Goal: Task Accomplishment & Management: Complete application form

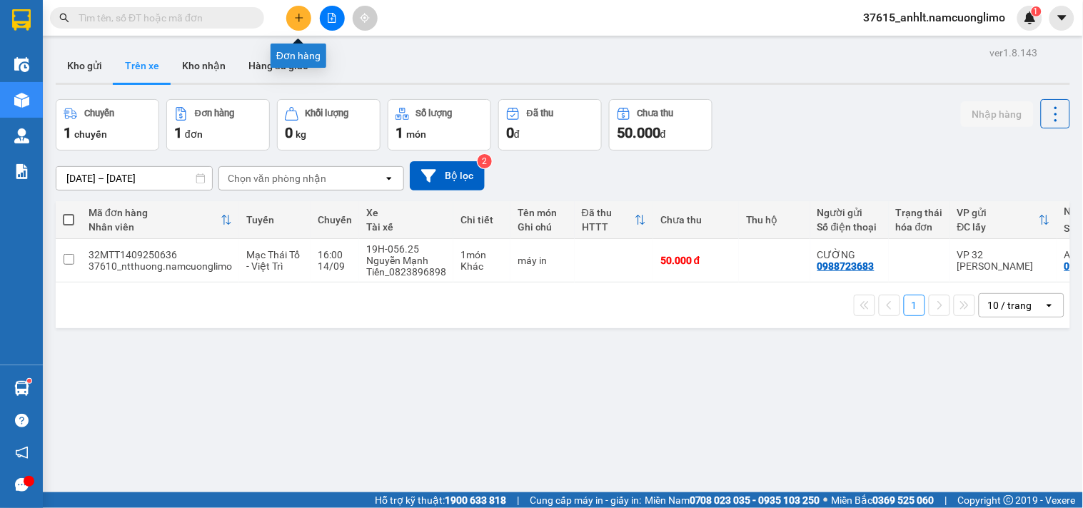
click at [303, 11] on button at bounding box center [298, 18] width 25 height 25
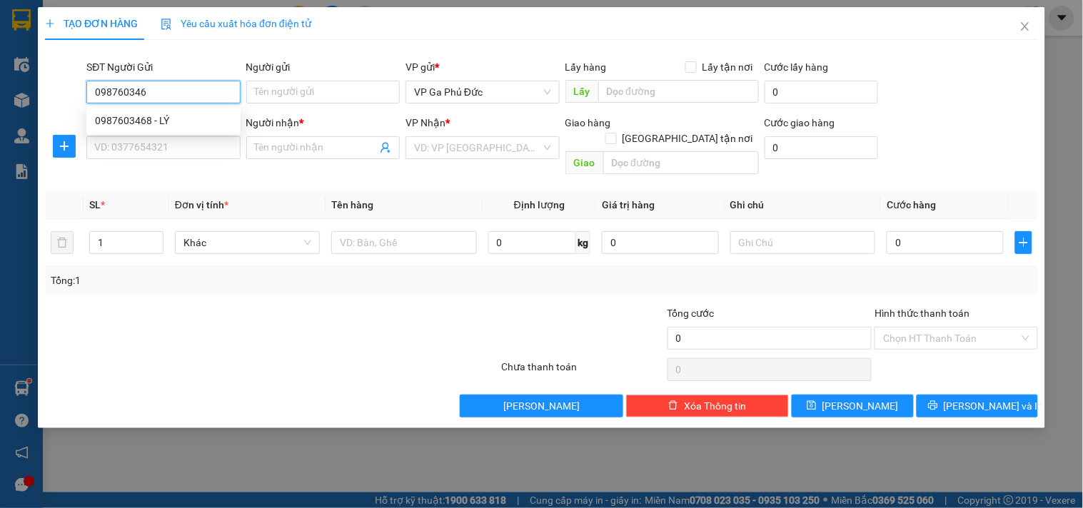
type input "0987603468"
click at [139, 119] on div "0987603468 - LÝ" at bounding box center [163, 121] width 137 height 16
type input "LÝ"
type input "0987603468"
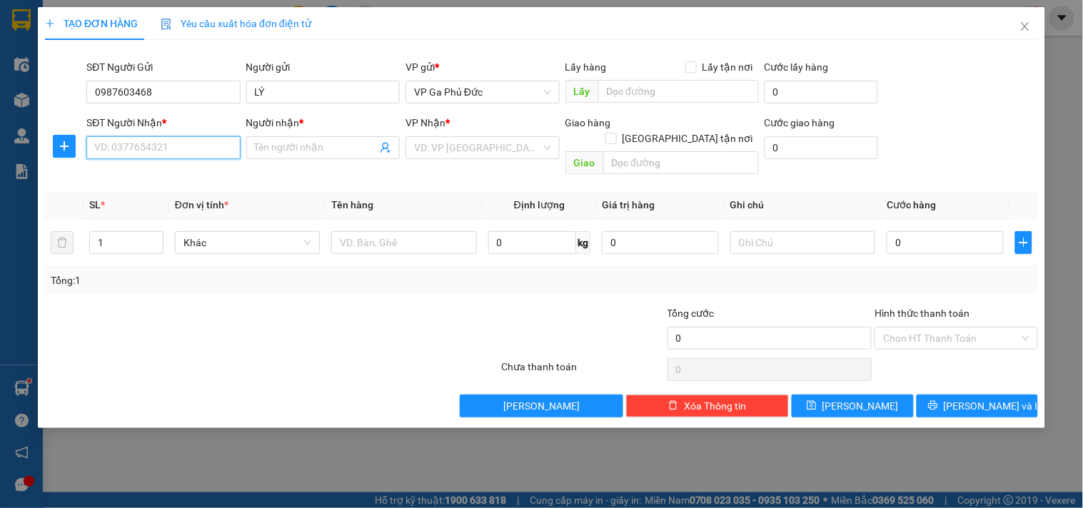
click at [133, 146] on input "SĐT Người Nhận *" at bounding box center [162, 147] width 153 height 23
click at [172, 201] on div "0987106188 - QUỲNH" at bounding box center [163, 199] width 137 height 16
type input "0987106188"
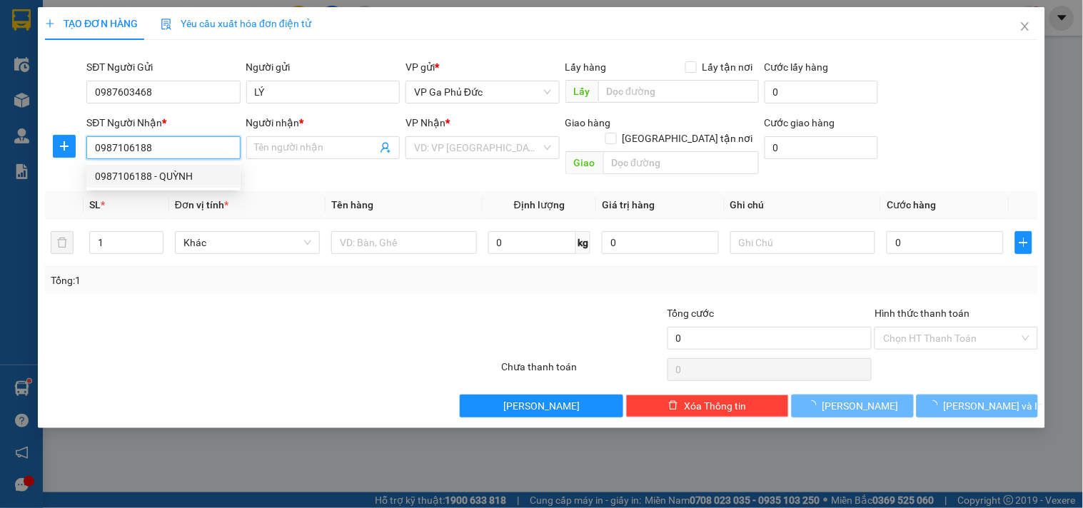
type input "QUỲNH"
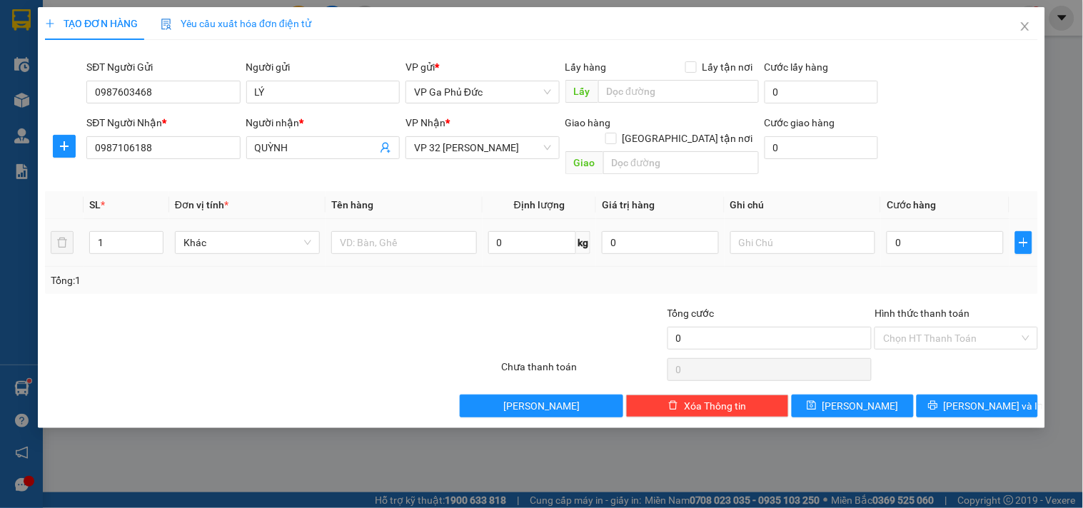
click at [446, 238] on div at bounding box center [403, 242] width 145 height 29
click at [398, 231] on input "text" at bounding box center [403, 242] width 145 height 23
type input "q"
type input "QUẦN ÁO"
click at [917, 248] on td "0" at bounding box center [945, 243] width 128 height 48
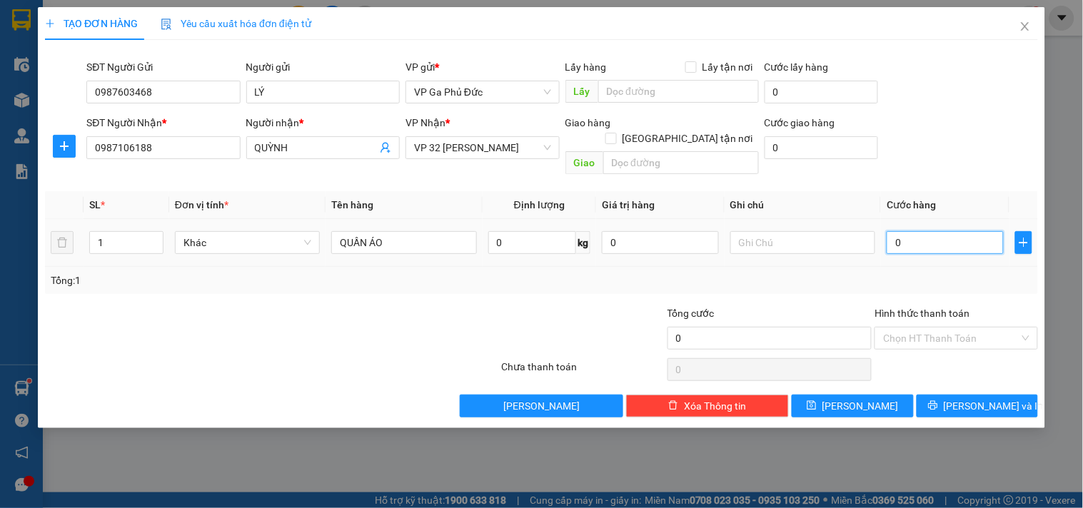
click at [922, 237] on input "0" at bounding box center [945, 242] width 117 height 23
type input "4"
type input "40"
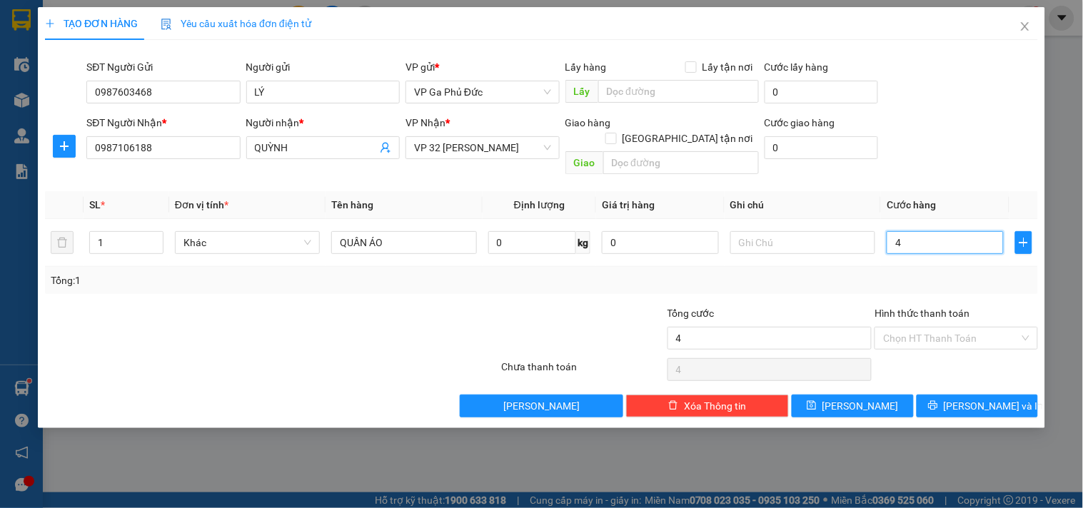
type input "40"
type input "40.000"
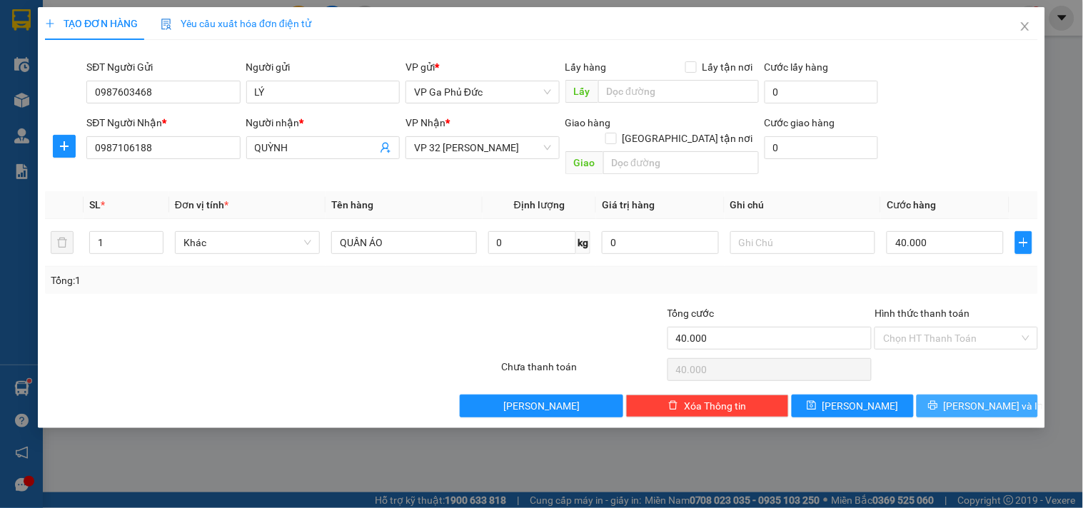
click at [1022, 395] on button "[PERSON_NAME] và In" at bounding box center [977, 406] width 121 height 23
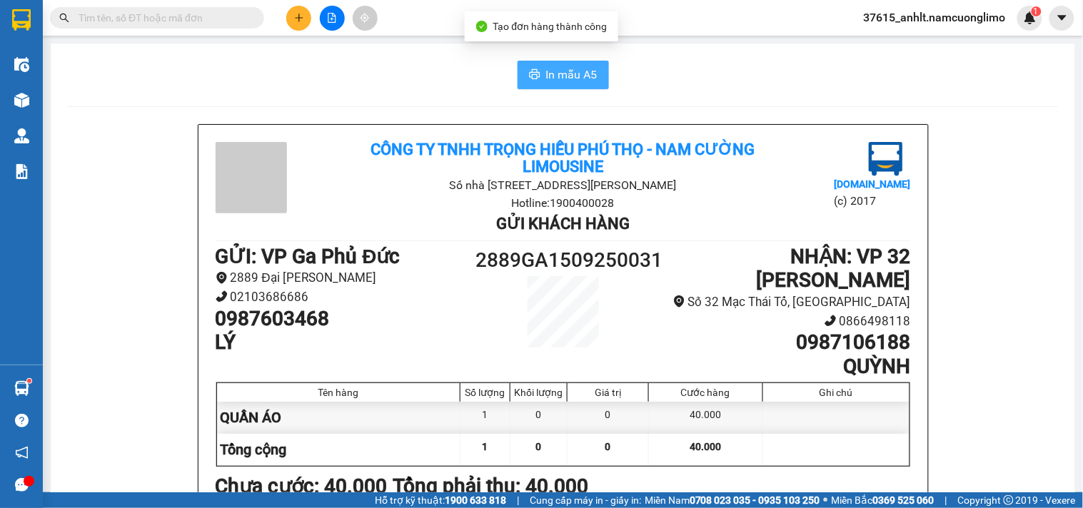
click at [568, 70] on span "In mẫu A5" at bounding box center [571, 75] width 51 height 18
